Goal: Transaction & Acquisition: Download file/media

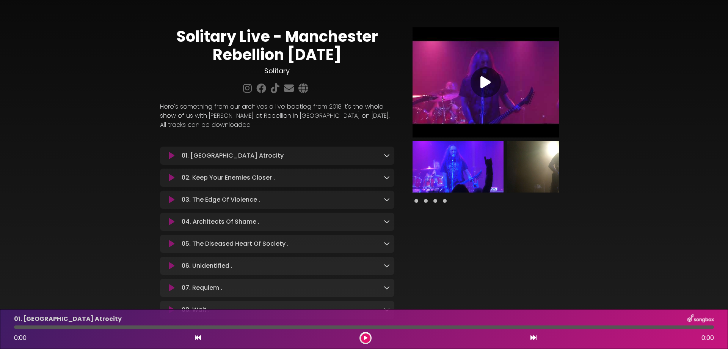
click at [389, 157] on icon at bounding box center [387, 155] width 6 height 6
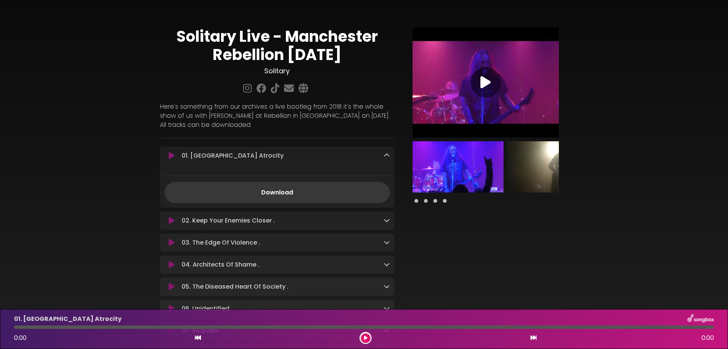
click at [292, 192] on link "Download" at bounding box center [277, 192] width 225 height 21
drag, startPoint x: 176, startPoint y: 40, endPoint x: 365, endPoint y: 54, distance: 189.8
click at [365, 54] on h1 "Solitary Live - Manchester Rebellion [DATE]" at bounding box center [277, 45] width 234 height 36
copy h1 "Solitary Live - Manchester Rebellion [DATE]"
click at [389, 221] on icon at bounding box center [387, 220] width 6 height 6
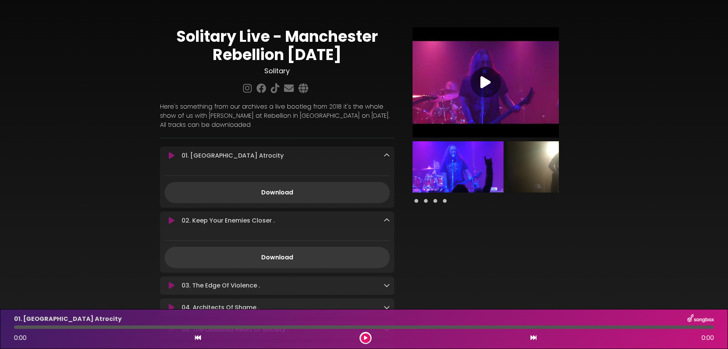
click at [307, 263] on link "Download" at bounding box center [277, 257] width 225 height 21
click at [386, 283] on link at bounding box center [387, 285] width 6 height 9
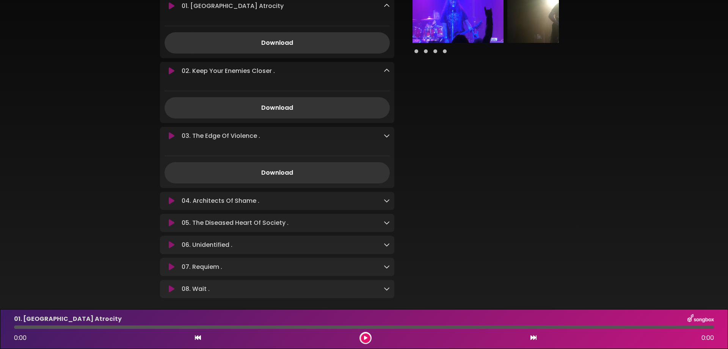
scroll to position [167, 0]
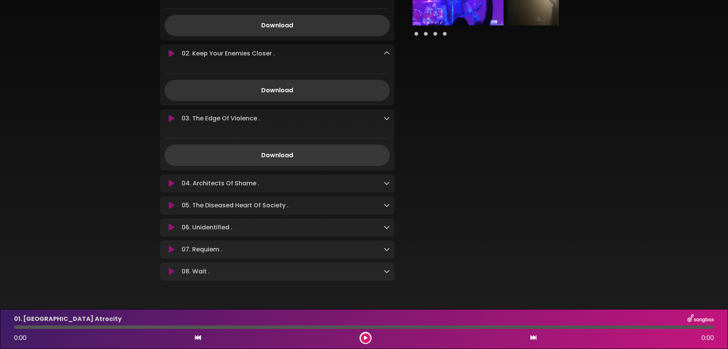
click at [300, 154] on link "Download" at bounding box center [277, 155] width 225 height 21
click at [385, 185] on icon at bounding box center [387, 183] width 6 height 6
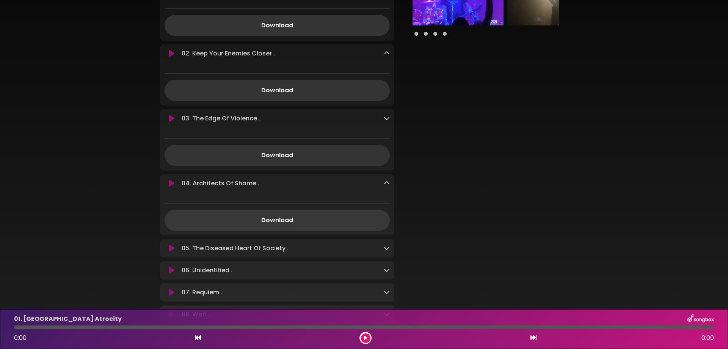
click at [317, 224] on link "Download" at bounding box center [277, 219] width 225 height 21
click at [382, 253] on div "05. The Diseased Heart Of Society . Loading Track..." at bounding box center [284, 248] width 211 height 9
click at [387, 248] on icon at bounding box center [387, 248] width 6 height 6
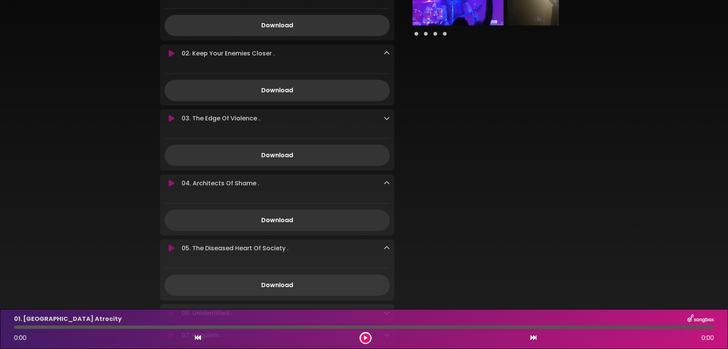
click at [307, 286] on link "Download" at bounding box center [277, 284] width 225 height 21
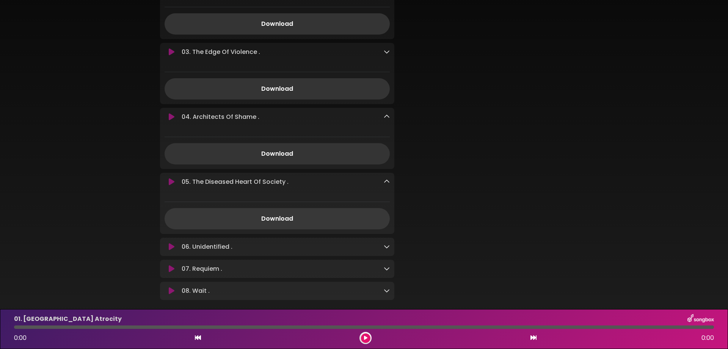
scroll to position [275, 0]
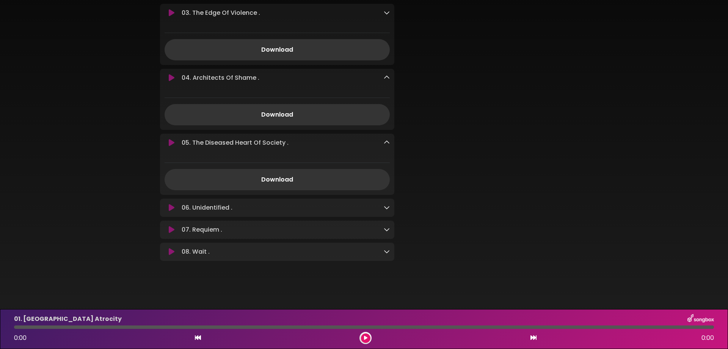
click at [385, 205] on icon at bounding box center [387, 207] width 6 height 6
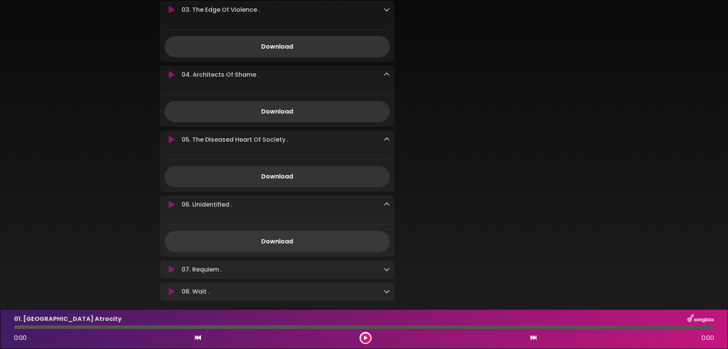
click at [271, 245] on link "Download" at bounding box center [277, 241] width 225 height 21
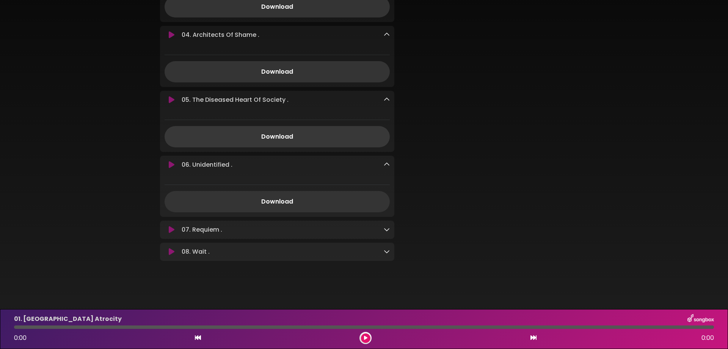
scroll to position [318, 0]
click at [384, 227] on icon at bounding box center [387, 229] width 6 height 6
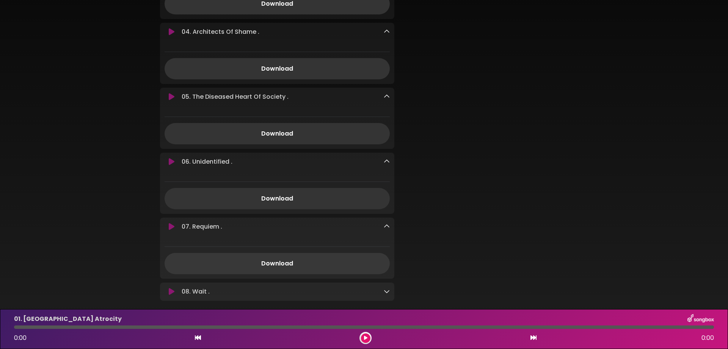
click at [280, 267] on link "Download" at bounding box center [277, 263] width 225 height 21
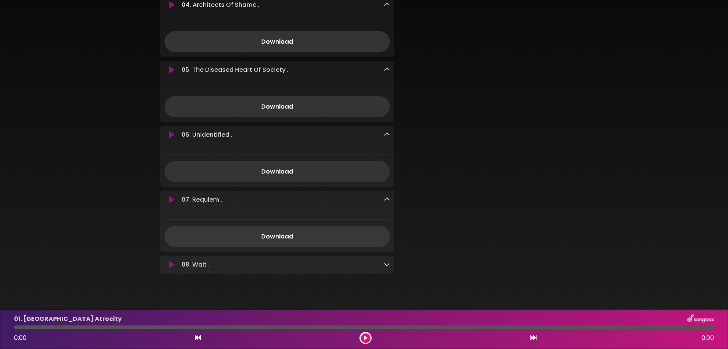
scroll to position [361, 0]
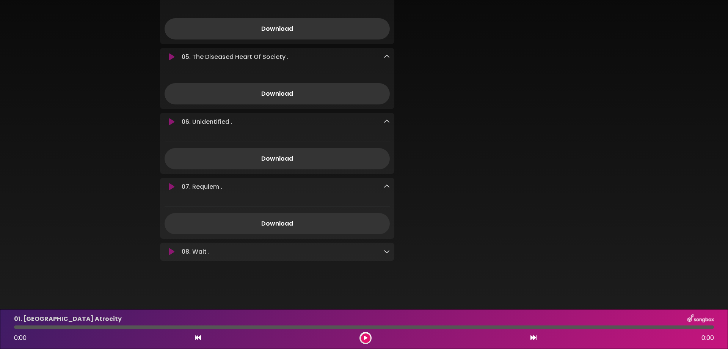
click at [383, 252] on div "08. Wait . Loading Track..." at bounding box center [284, 251] width 211 height 9
click at [386, 251] on icon at bounding box center [387, 251] width 6 height 6
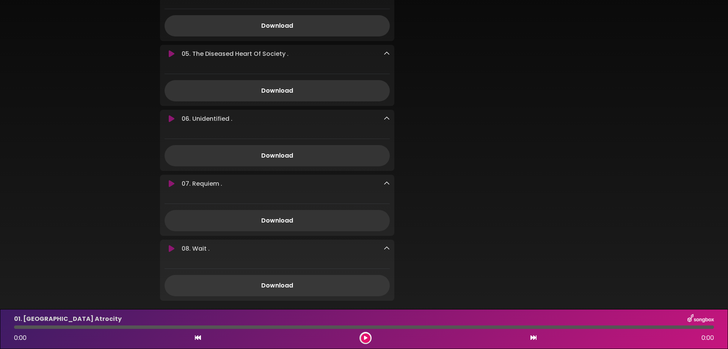
click at [287, 285] on link "Download" at bounding box center [277, 285] width 225 height 21
